Goal: Entertainment & Leisure: Consume media (video, audio)

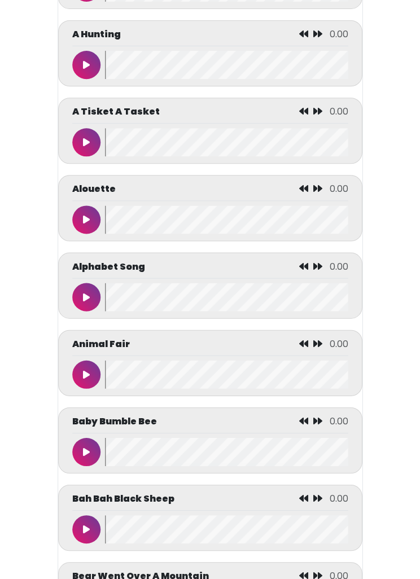
scroll to position [398, 0]
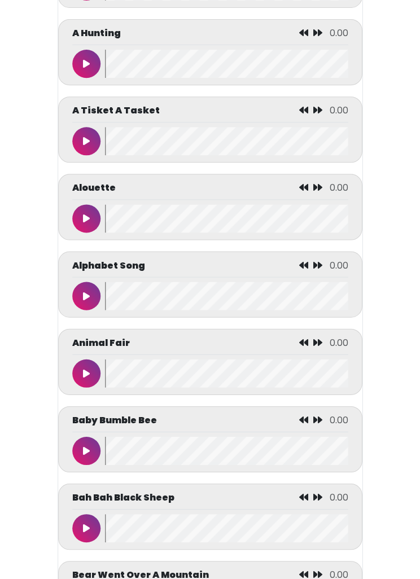
click at [90, 446] on button at bounding box center [86, 451] width 28 height 28
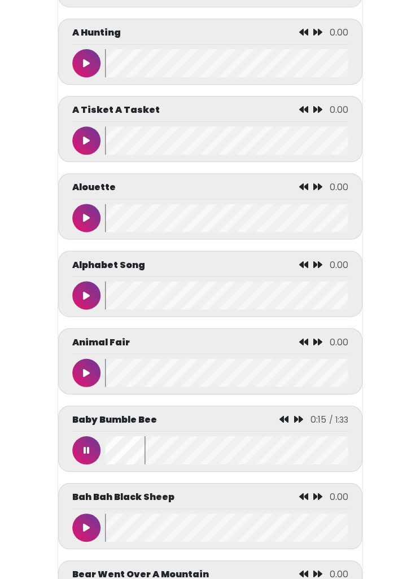
click at [97, 459] on button at bounding box center [86, 450] width 28 height 28
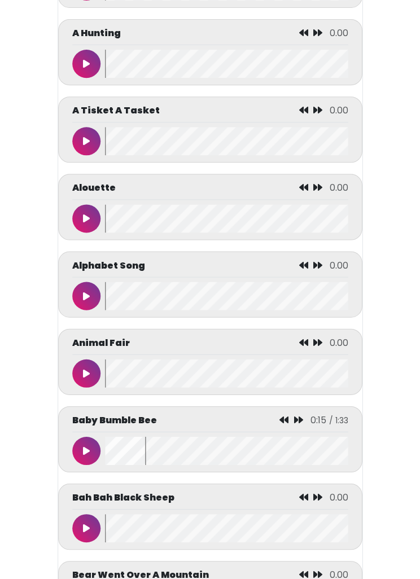
click at [85, 454] on icon at bounding box center [86, 450] width 7 height 9
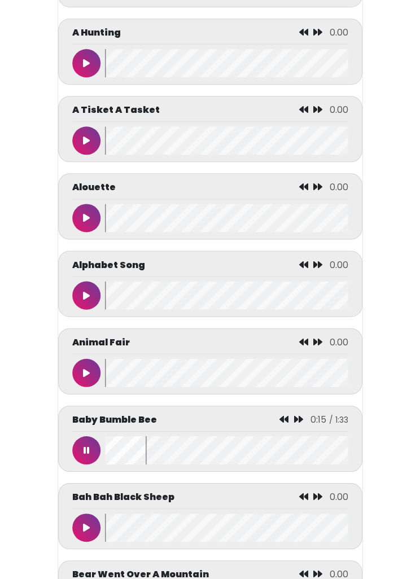
click at [90, 446] on button at bounding box center [86, 450] width 28 height 28
click at [75, 457] on button at bounding box center [86, 450] width 28 height 28
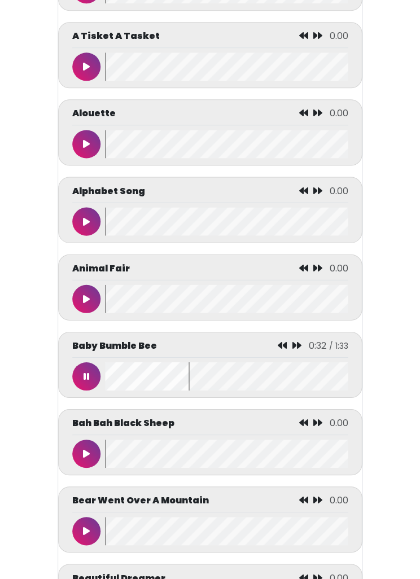
scroll to position [473, 0]
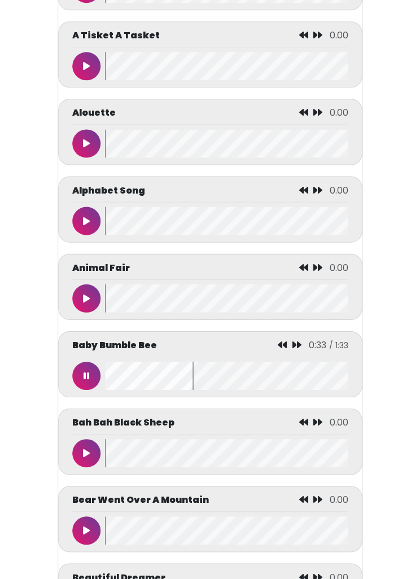
click at [90, 454] on button at bounding box center [86, 453] width 28 height 28
click at [91, 363] on div "Baby Bumble Bee" at bounding box center [210, 363] width 276 height 51
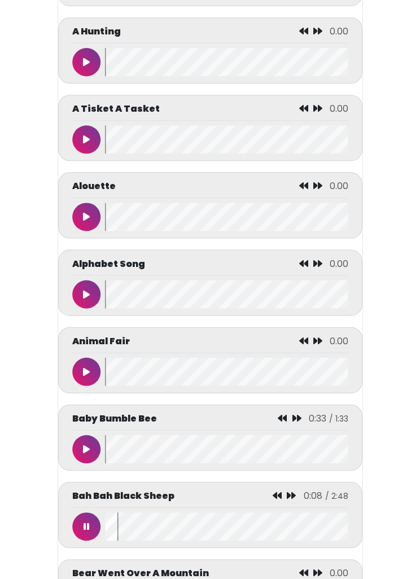
scroll to position [460, 0]
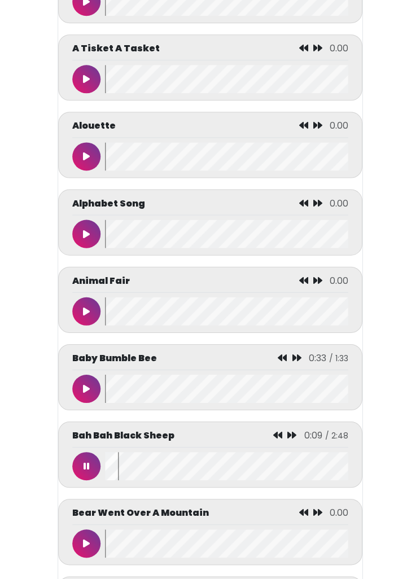
click at [94, 385] on button at bounding box center [86, 388] width 28 height 28
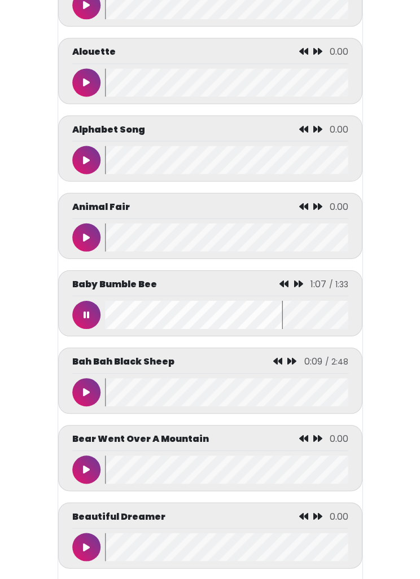
scroll to position [535, 0]
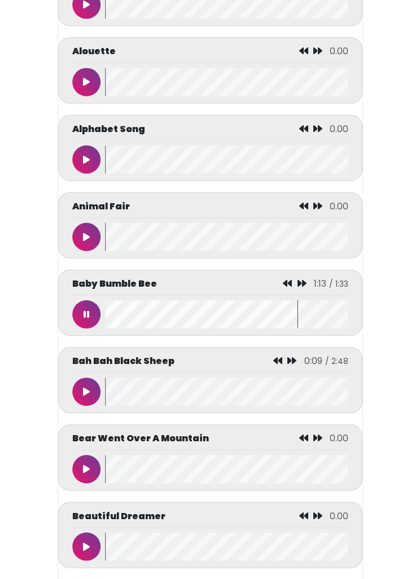
click at [93, 238] on button at bounding box center [86, 237] width 28 height 28
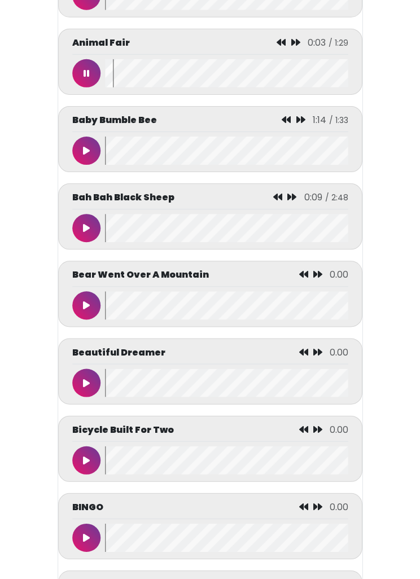
scroll to position [678, 0]
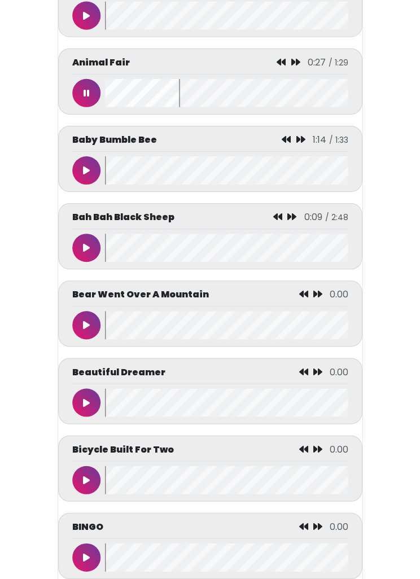
click at [83, 168] on button at bounding box center [86, 170] width 28 height 28
click at [84, 152] on div "Baby Bumble Bee 0:43 / 1:33" at bounding box center [210, 142] width 276 height 19
click at [79, 175] on button at bounding box center [86, 170] width 28 height 28
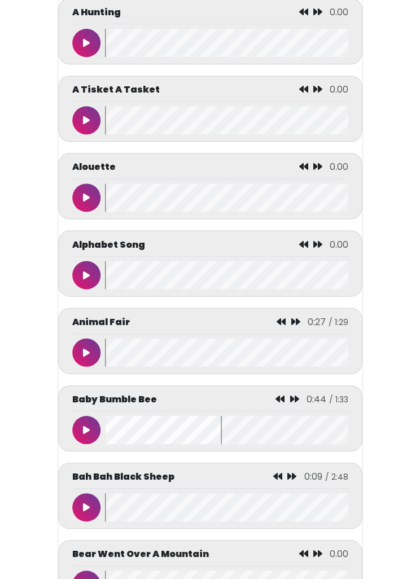
scroll to position [419, 0]
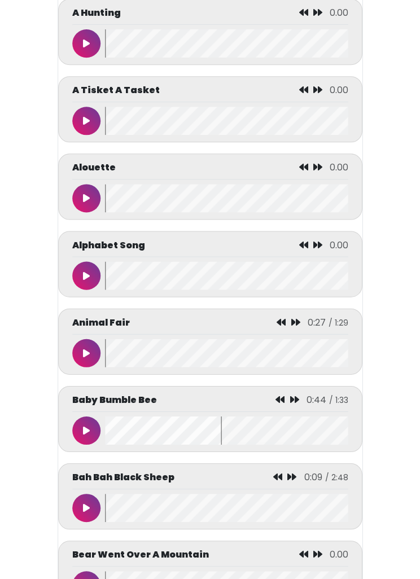
click at [83, 349] on button at bounding box center [86, 353] width 28 height 28
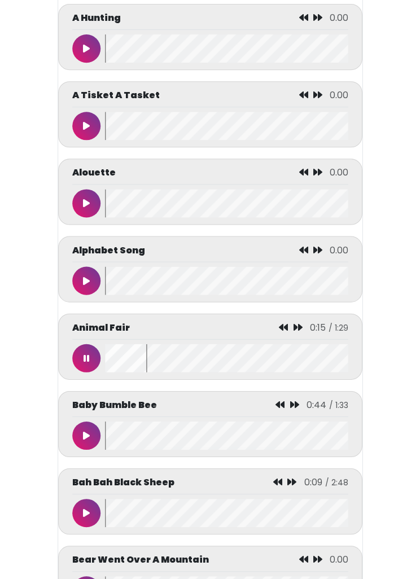
scroll to position [412, 0]
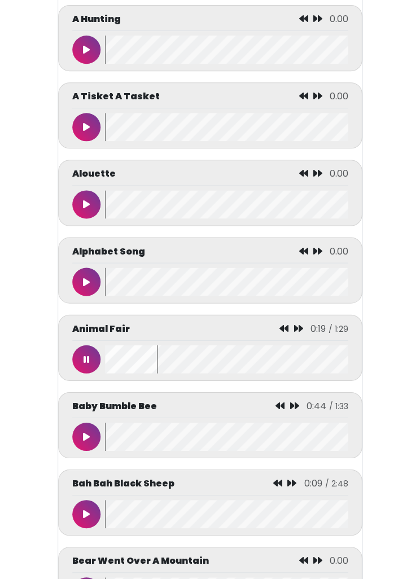
click at [73, 443] on button at bounding box center [86, 436] width 28 height 28
